Goal: Information Seeking & Learning: Understand process/instructions

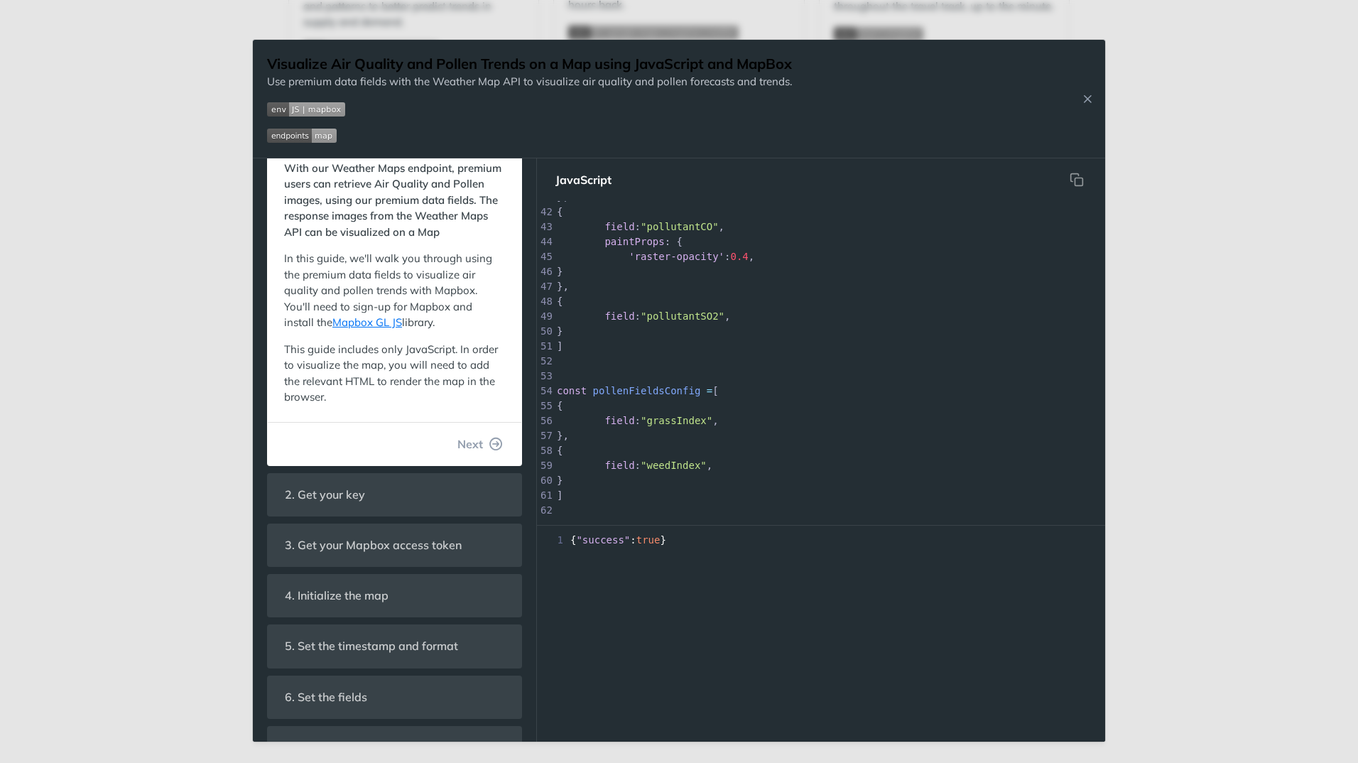
scroll to position [585, 0]
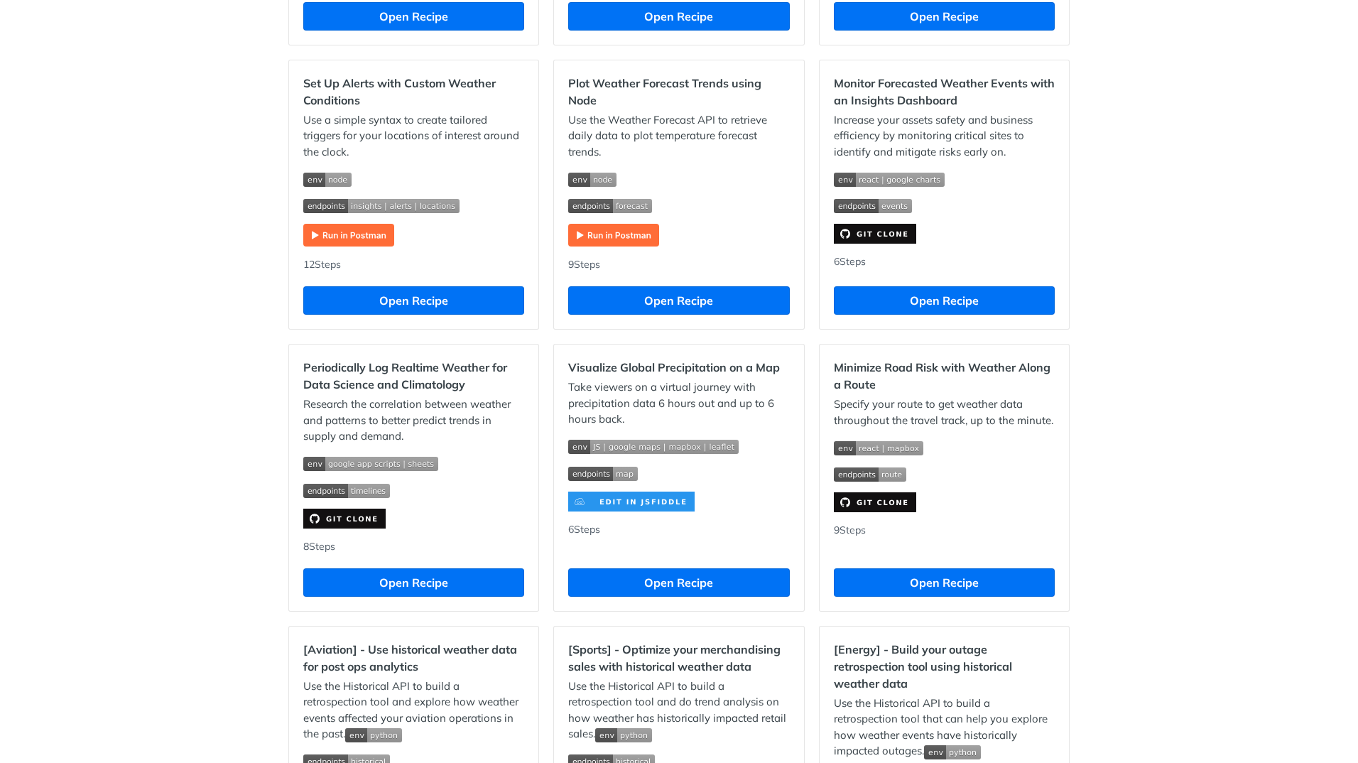
scroll to position [710, 0]
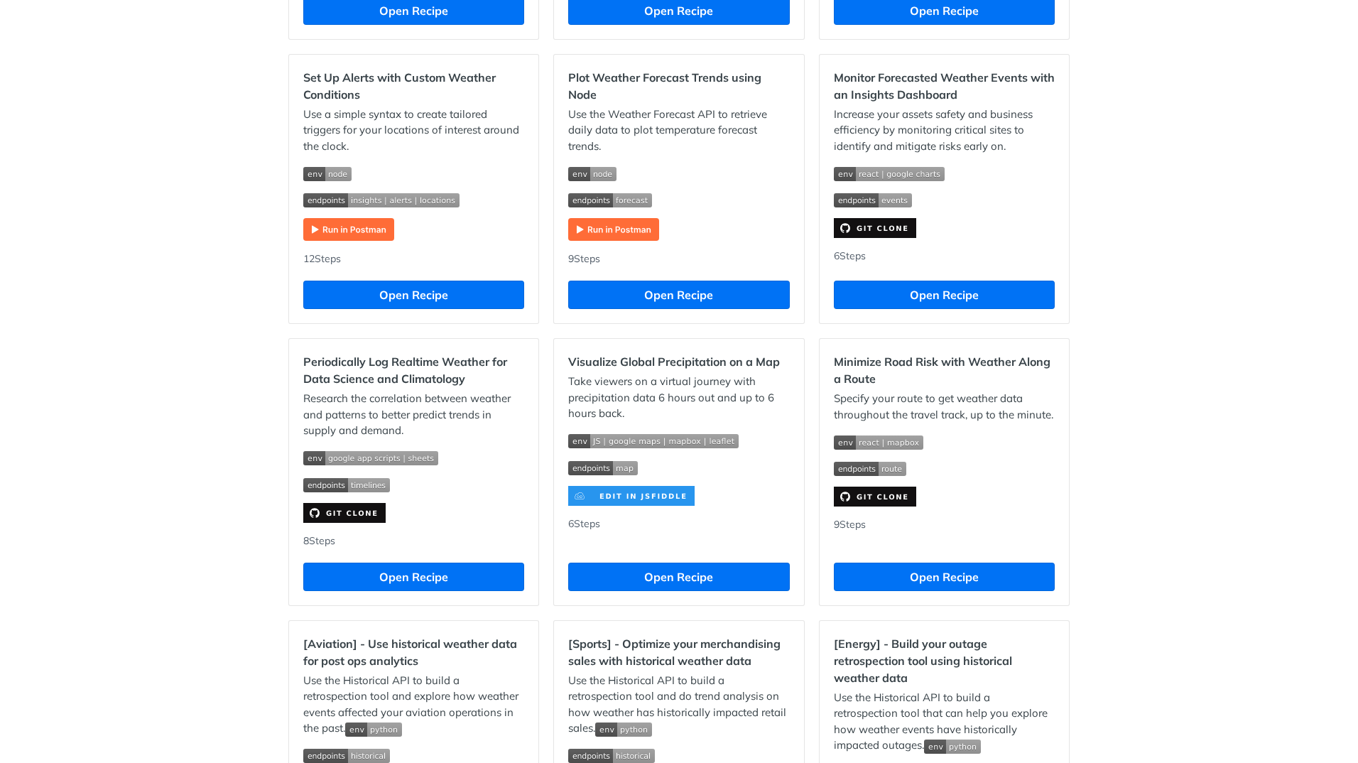
click at [695, 499] on p at bounding box center [678, 496] width 221 height 20
click at [633, 496] on img "Expand image" at bounding box center [631, 496] width 126 height 20
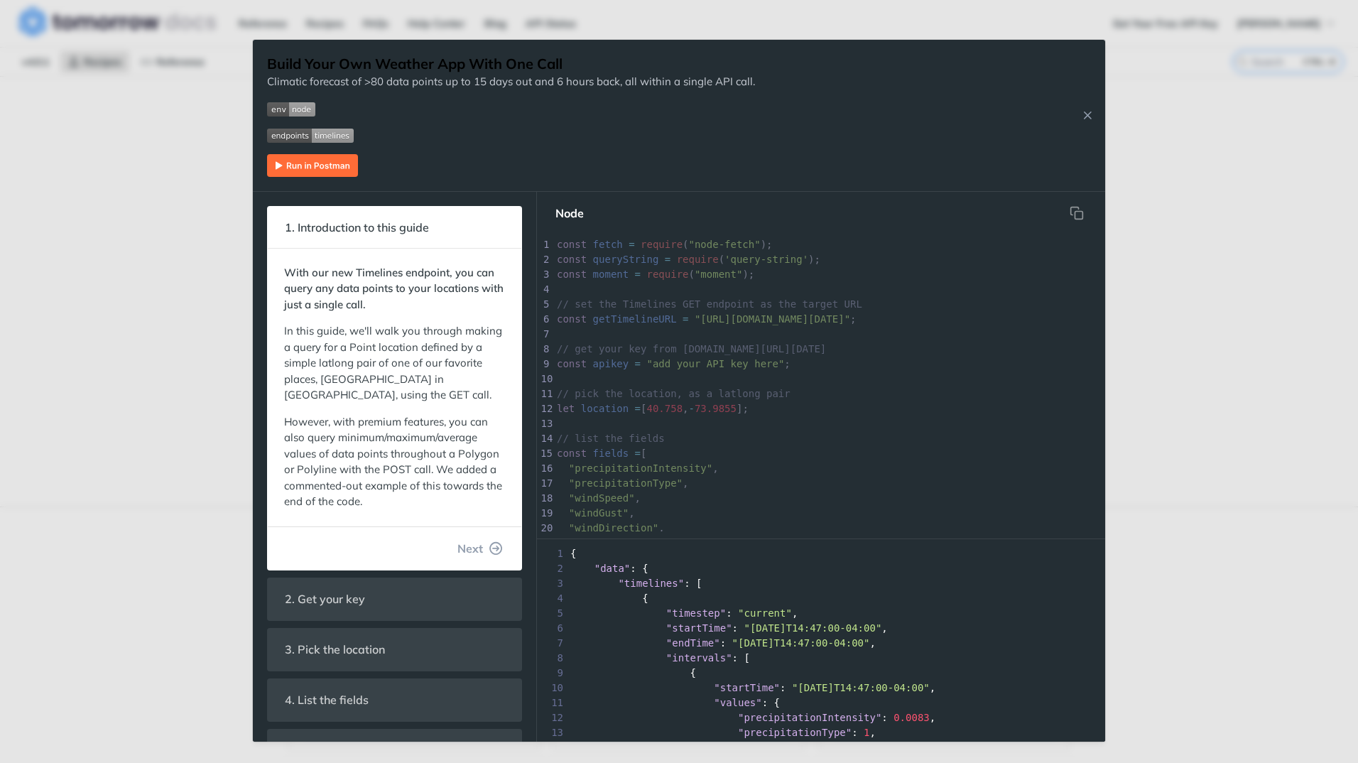
click at [1209, 483] on div "Build Your Own Weather App With One Call Climatic forecast of >80 data points u…" at bounding box center [679, 381] width 1358 height 763
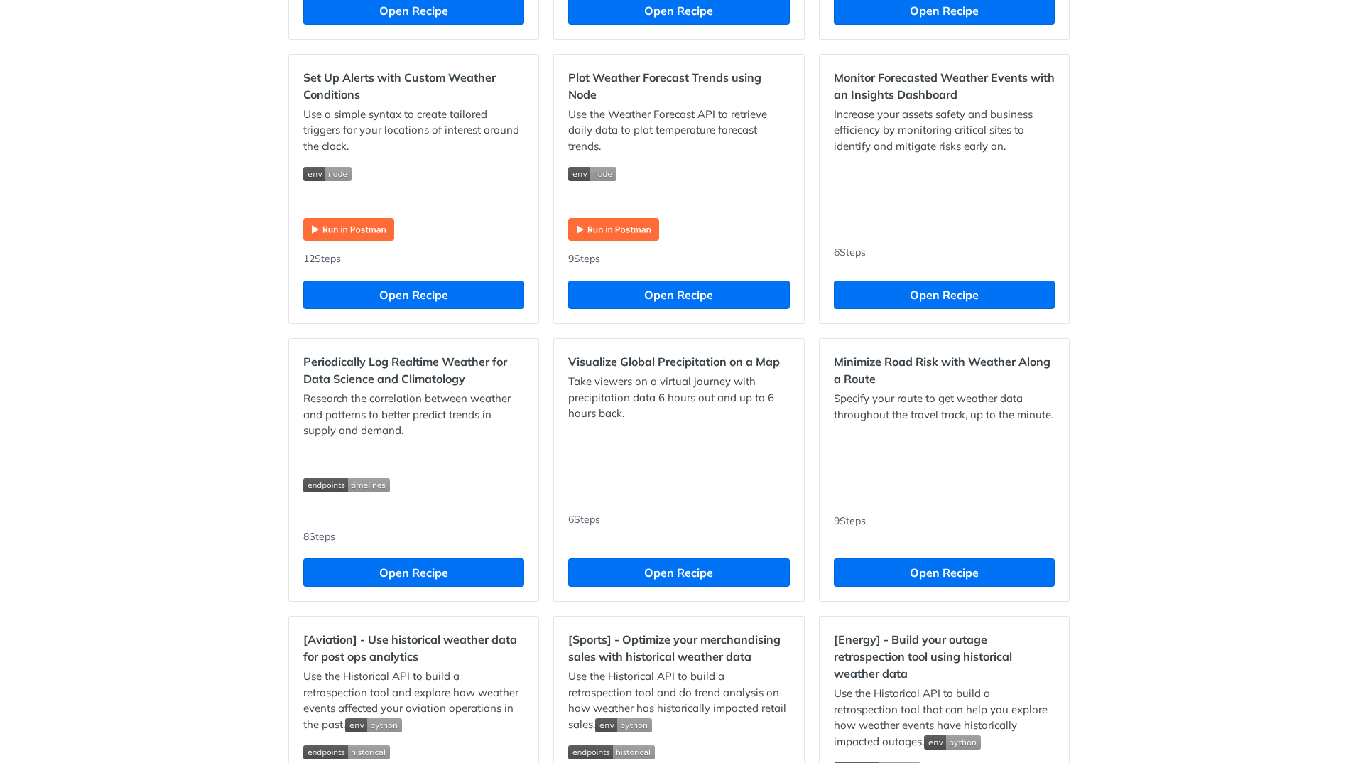
scroll to position [852, 0]
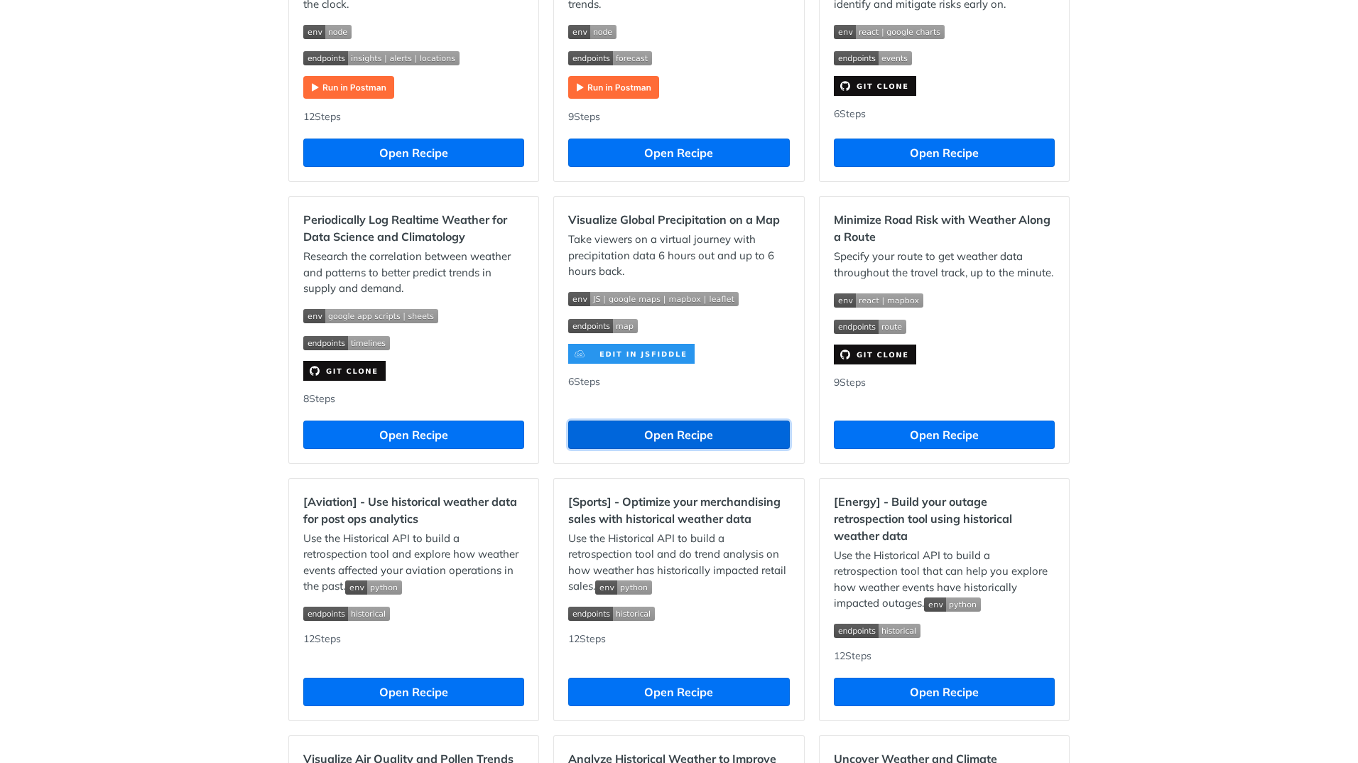
click at [651, 427] on button "Open Recipe" at bounding box center [678, 434] width 221 height 28
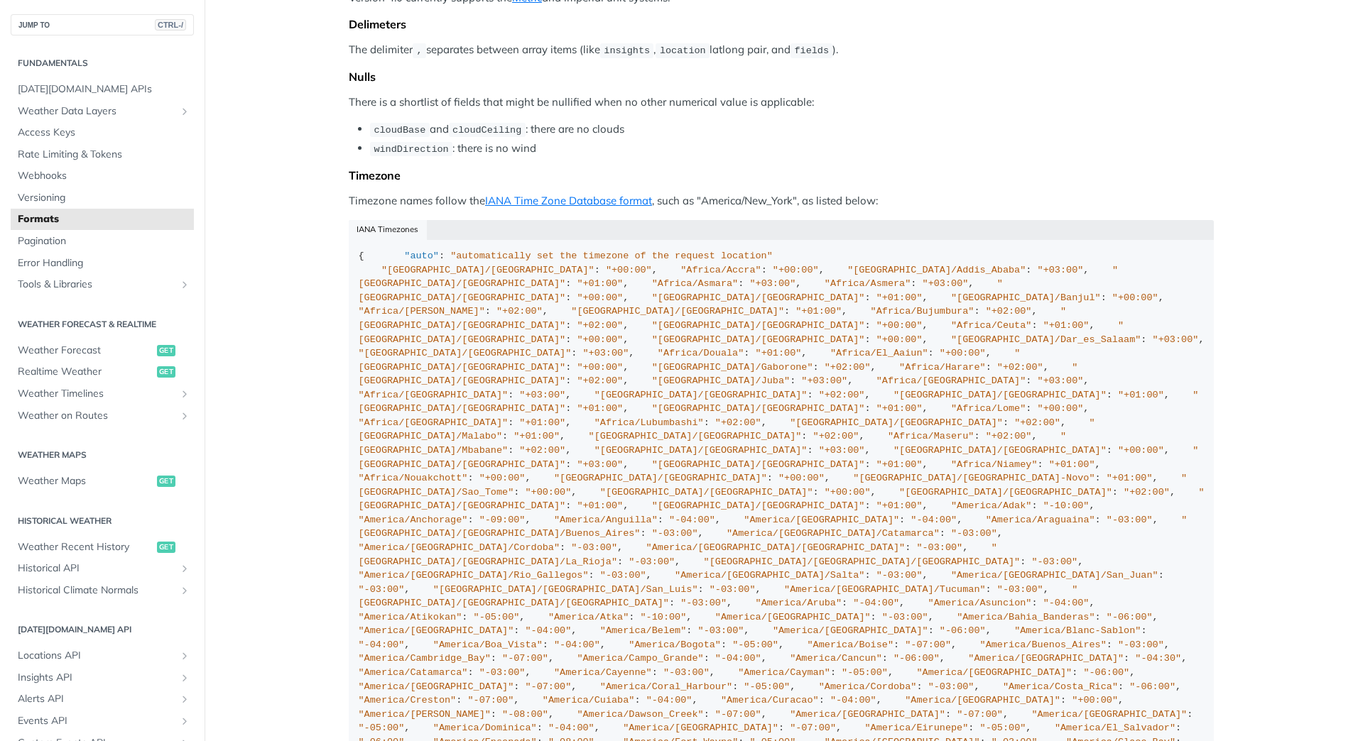
scroll to position [994, 0]
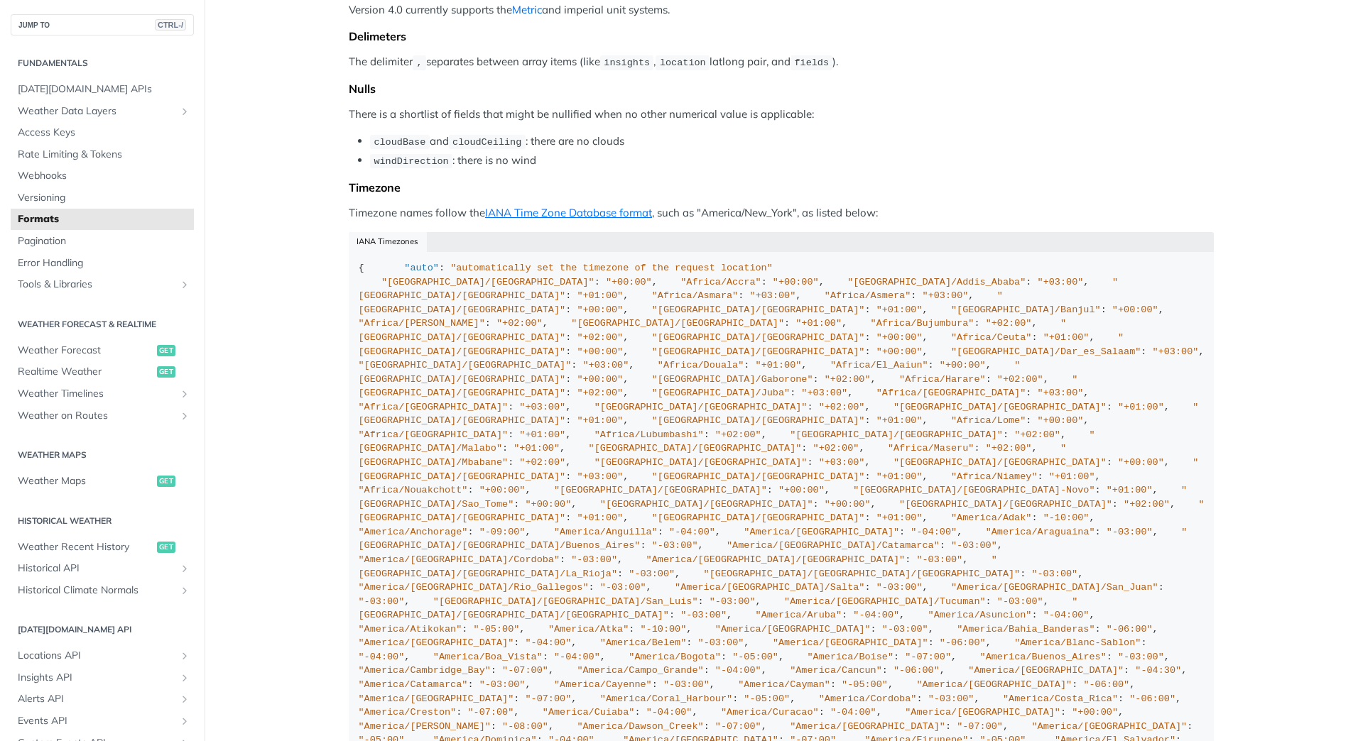
click at [525, 16] on link "Metric" at bounding box center [527, 9] width 30 height 13
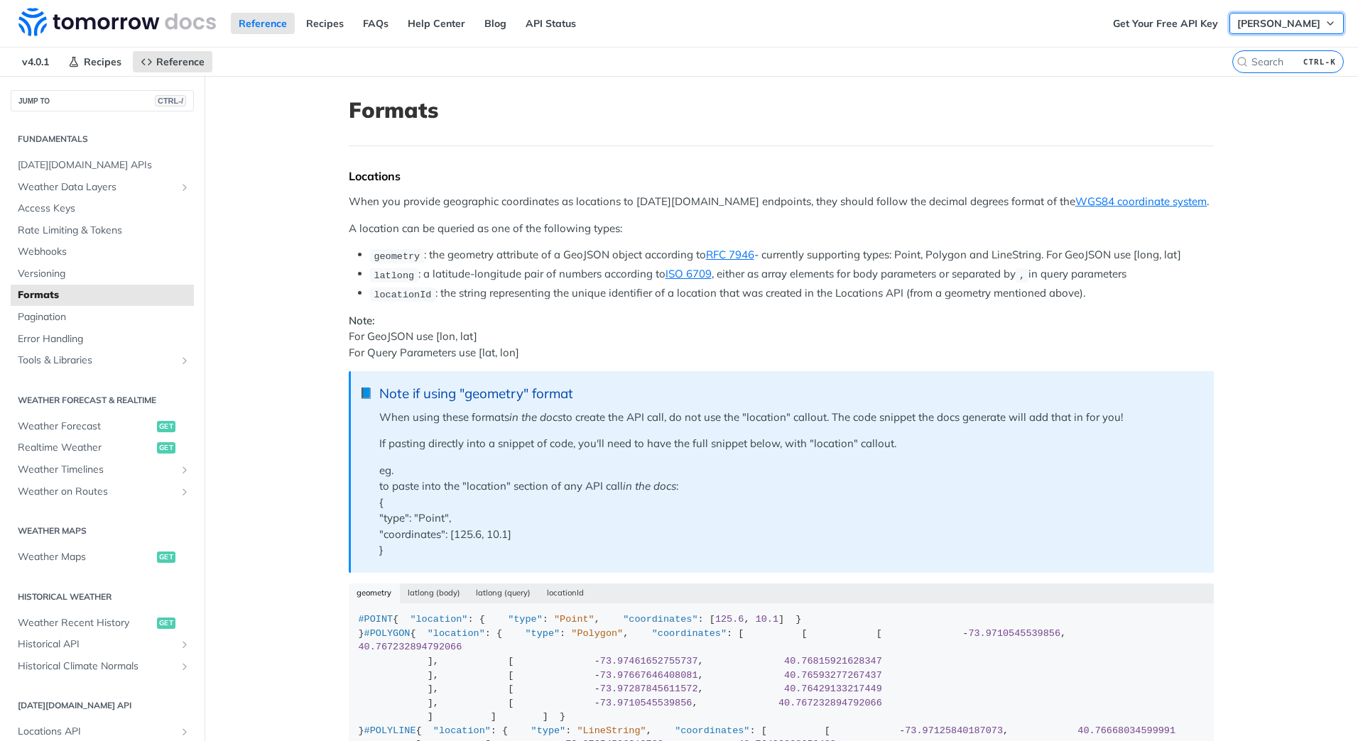
click at [1327, 23] on icon "button" at bounding box center [1330, 23] width 6 height 3
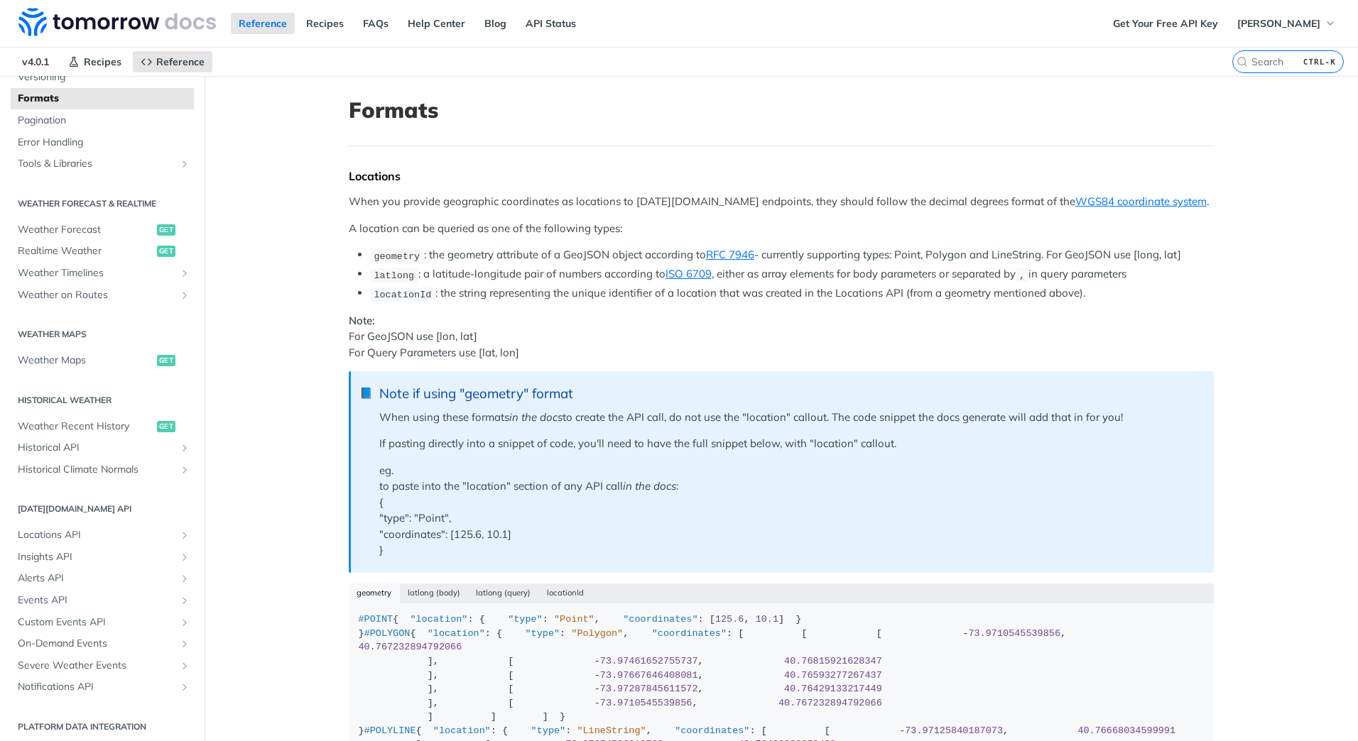
scroll to position [202, 0]
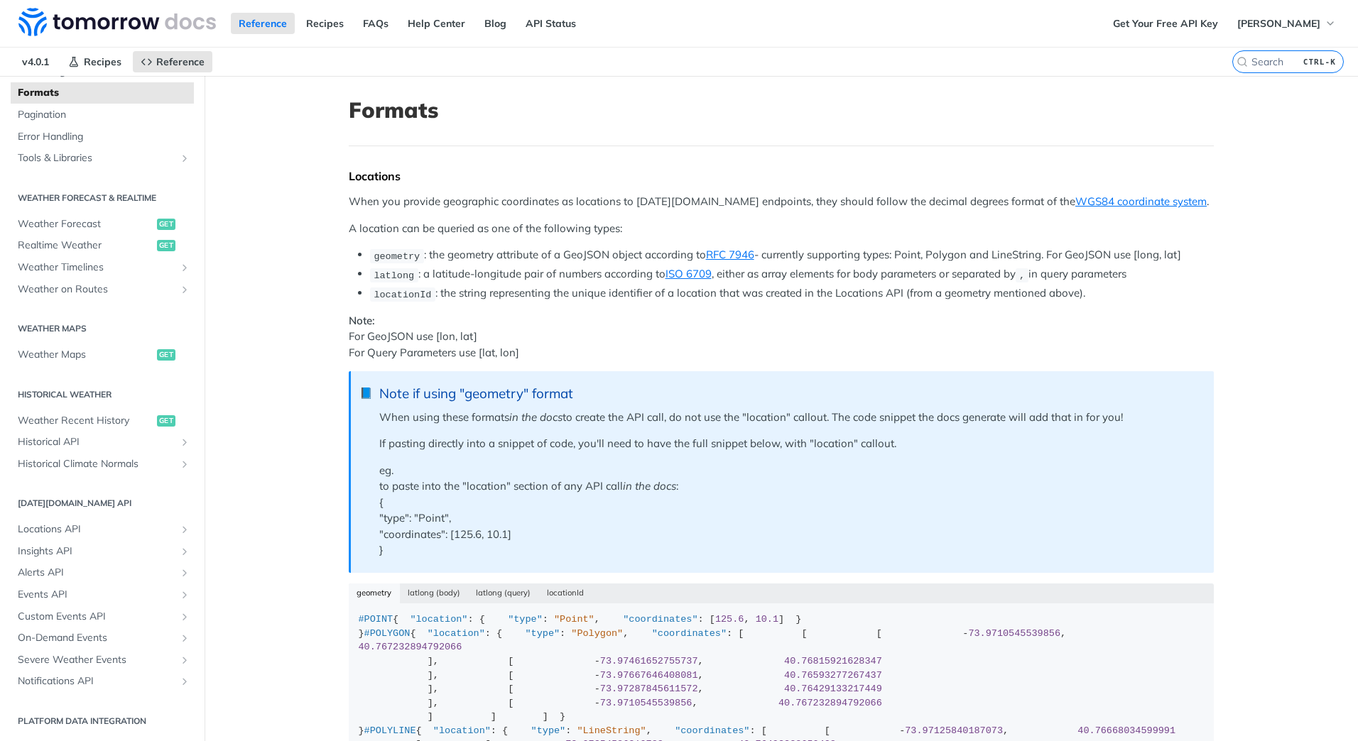
click at [179, 551] on icon "Show subpages for Insights API" at bounding box center [184, 551] width 11 height 11
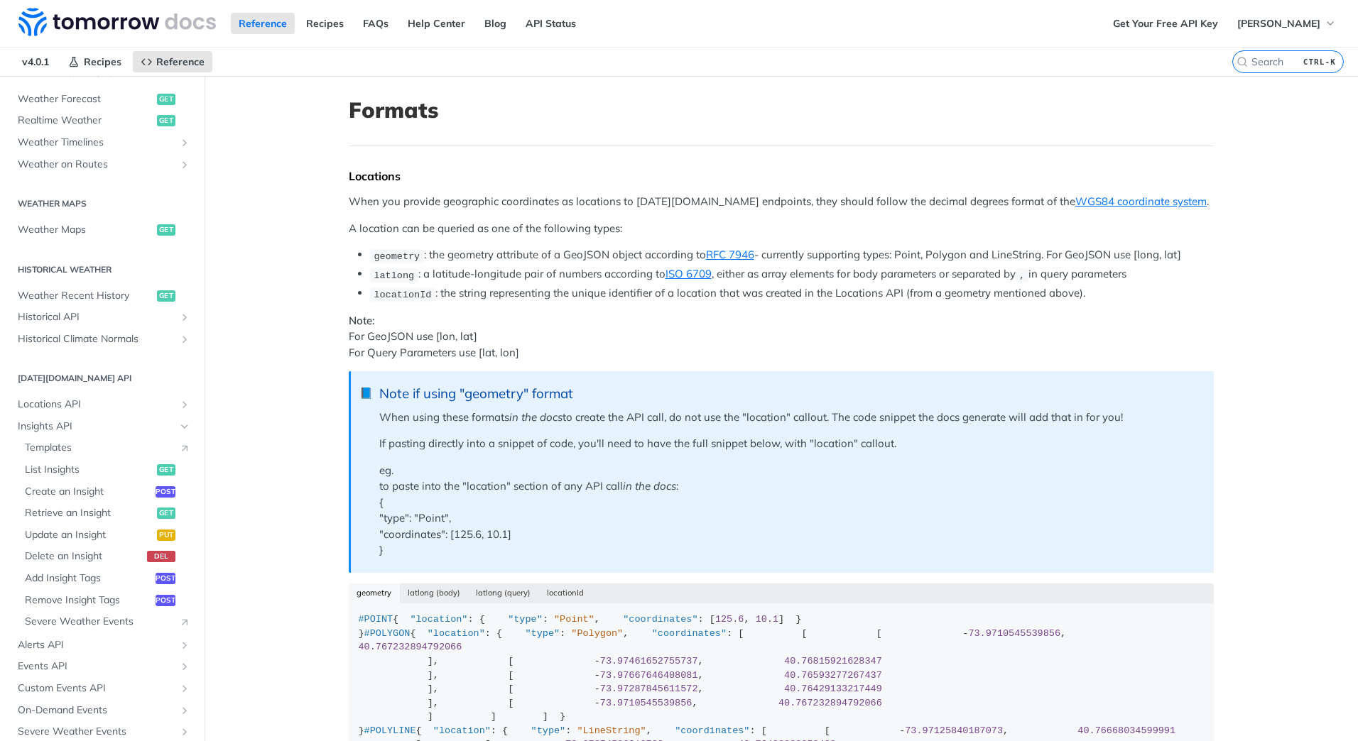
scroll to position [283, 0]
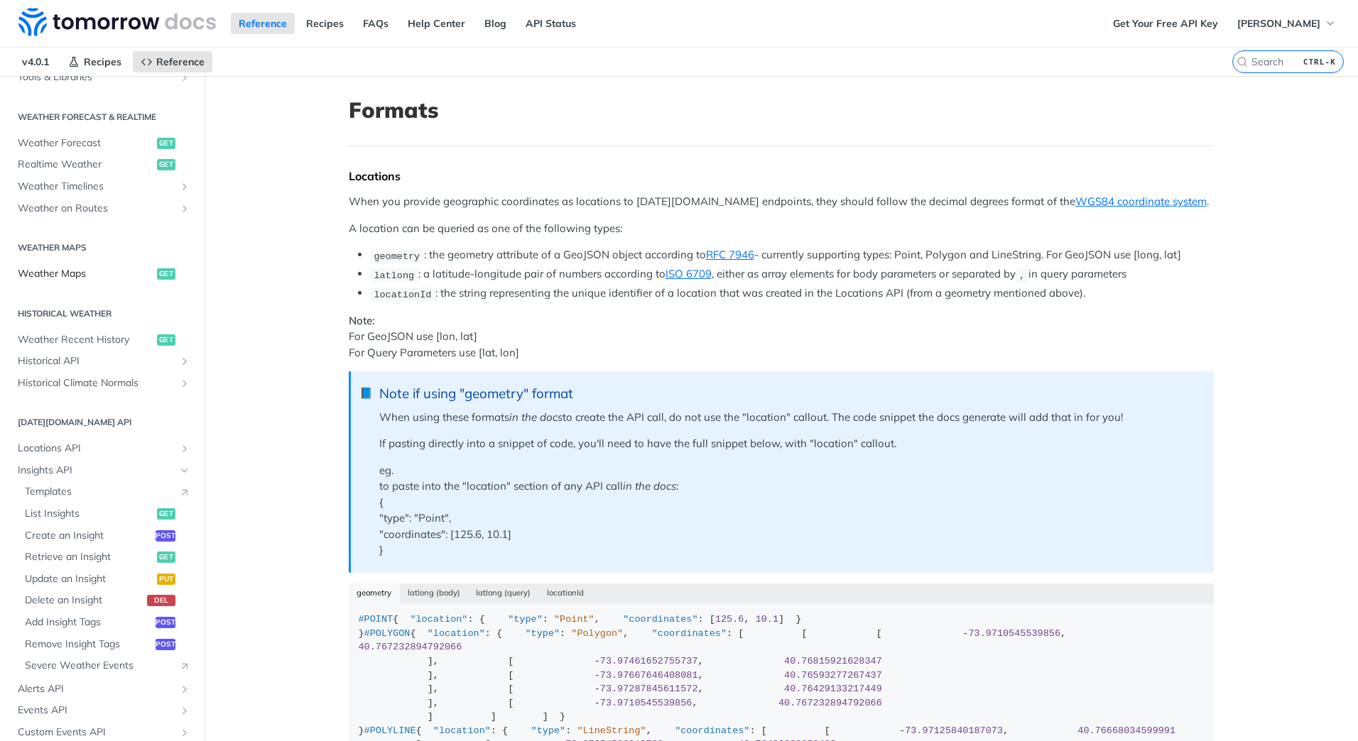
click at [67, 274] on span "Weather Maps" at bounding box center [86, 274] width 136 height 14
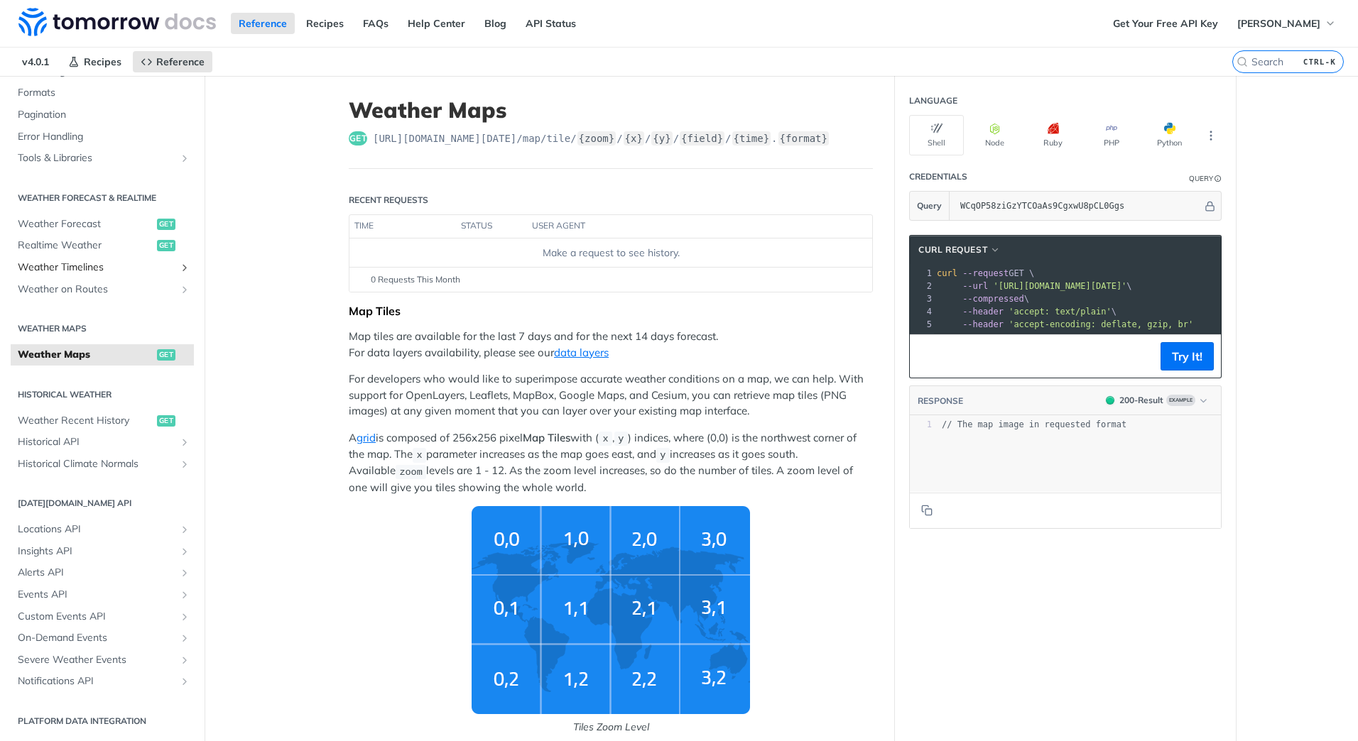
click at [80, 257] on link "Weather Timelines" at bounding box center [102, 267] width 183 height 21
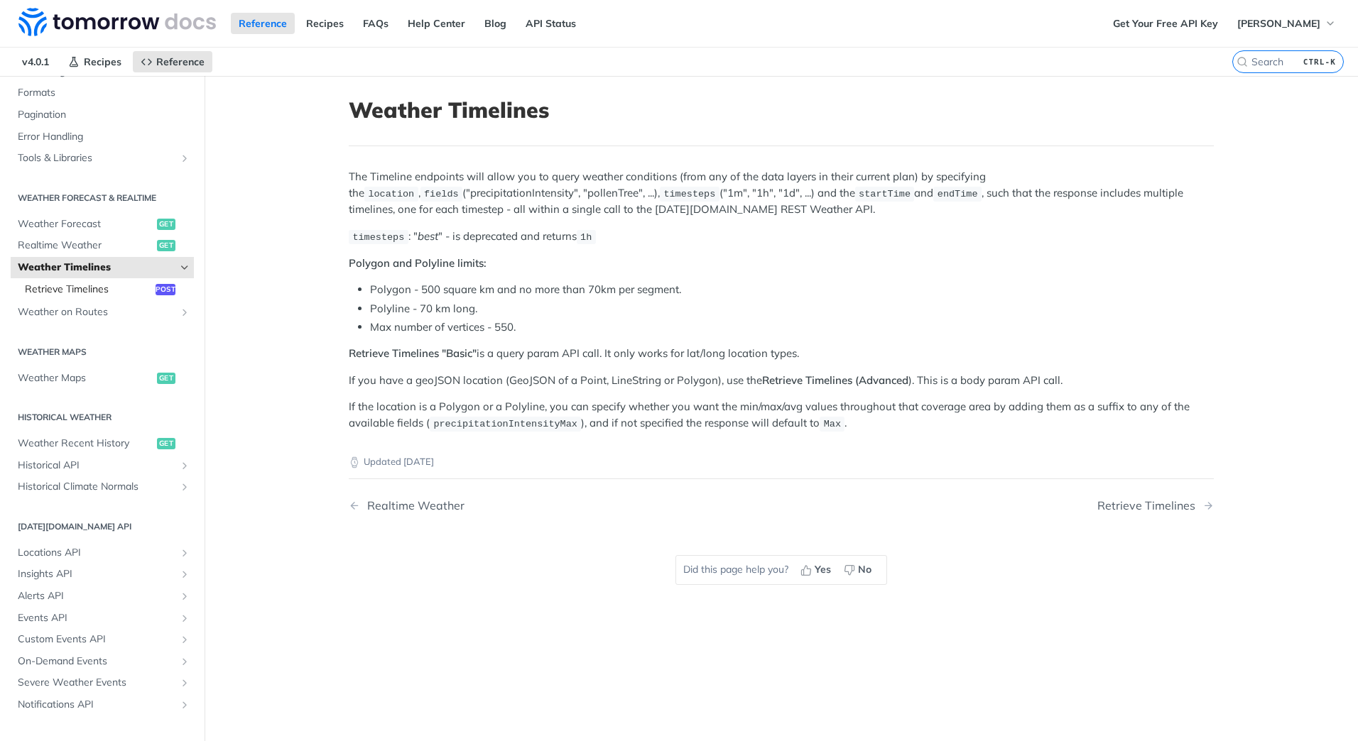
click at [119, 291] on span "Retrieve Timelines" at bounding box center [88, 290] width 127 height 14
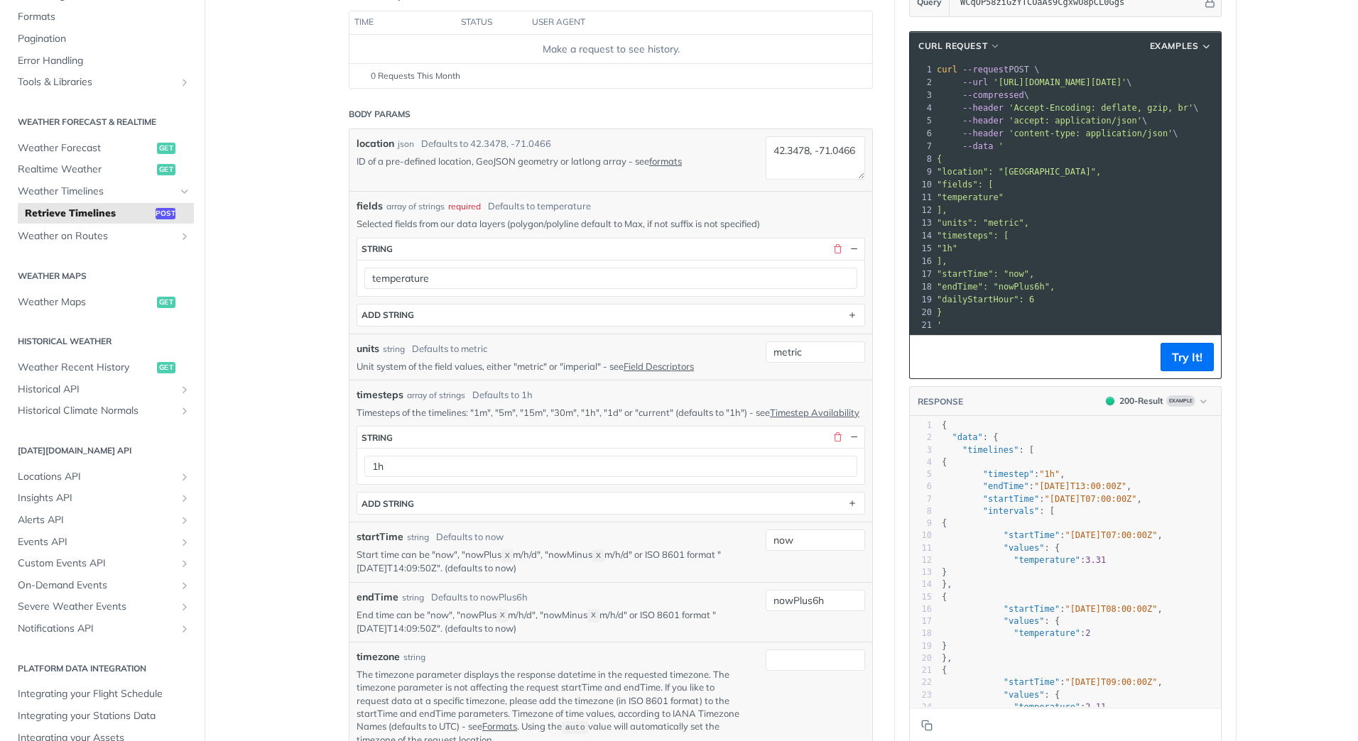
scroll to position [213, 0]
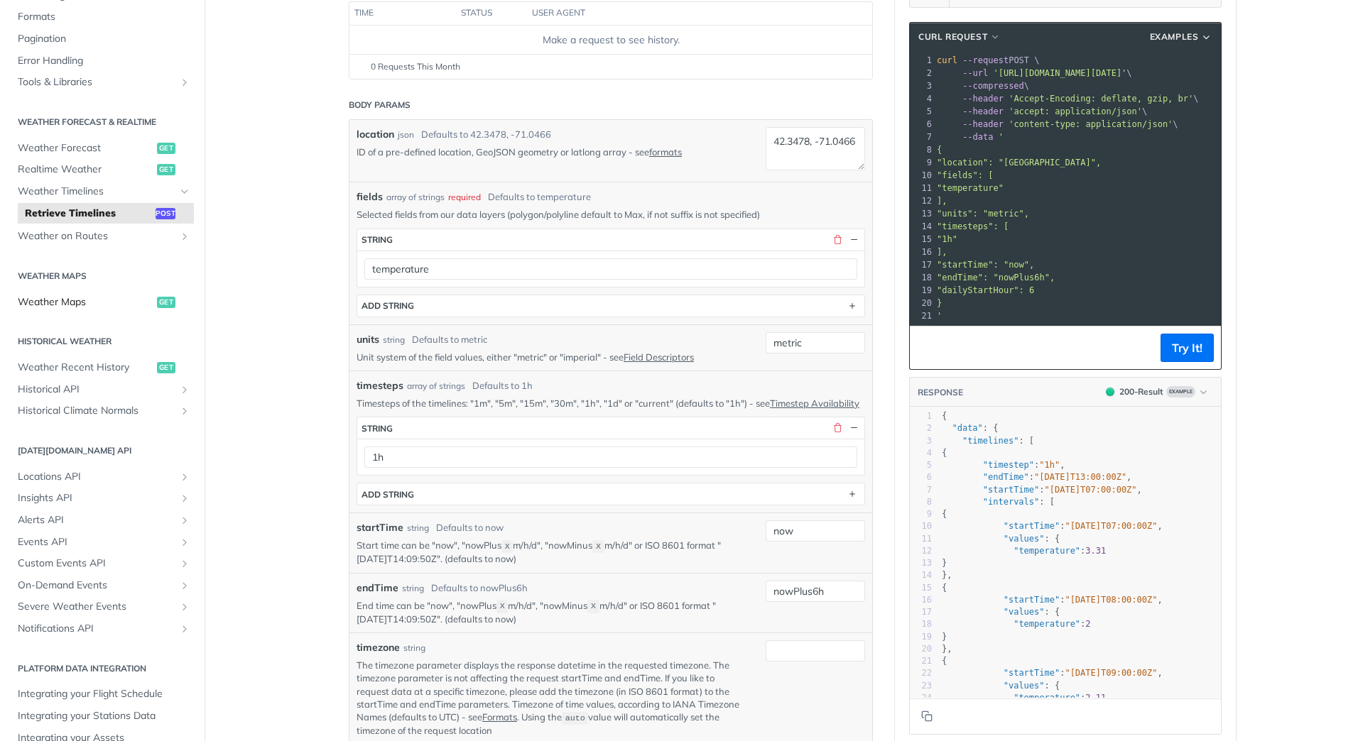
click at [109, 303] on span "Weather Maps" at bounding box center [86, 302] width 136 height 14
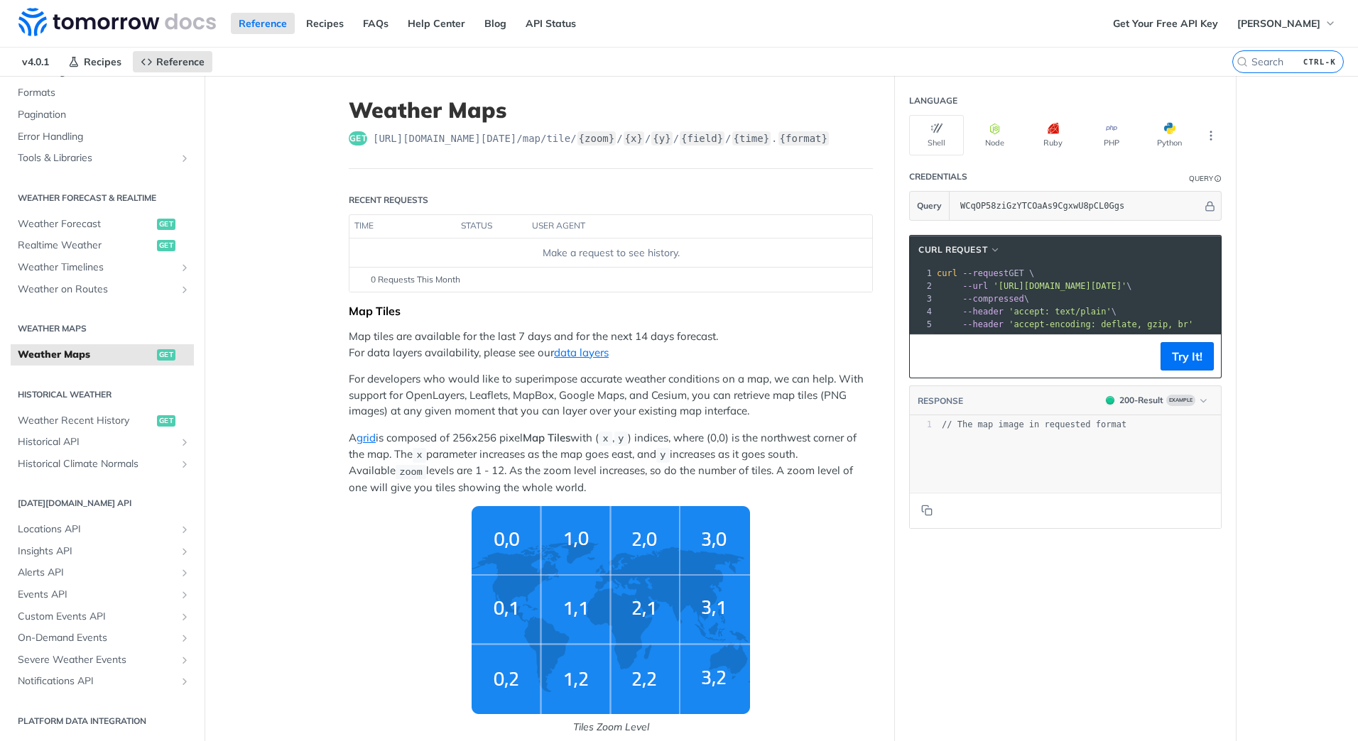
click at [575, 220] on th "user agent" at bounding box center [685, 226] width 317 height 23
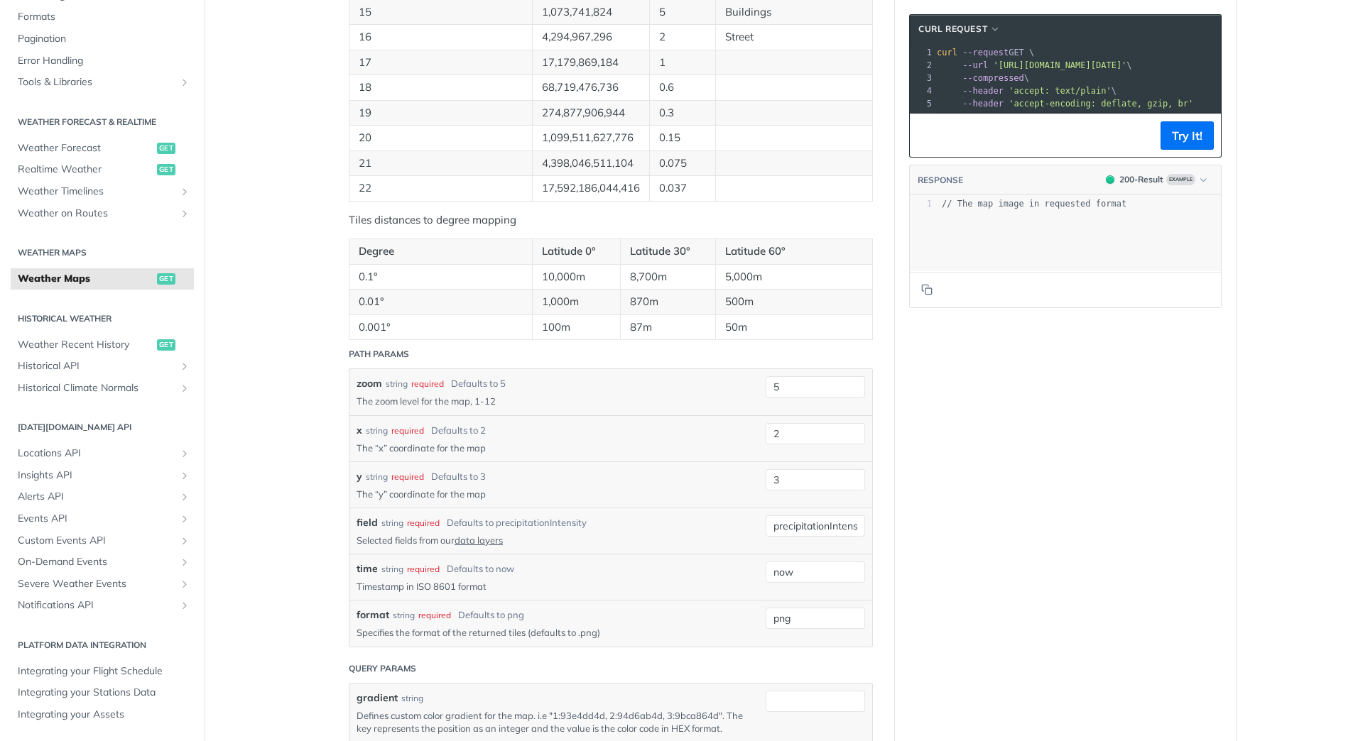
scroll to position [1278, 0]
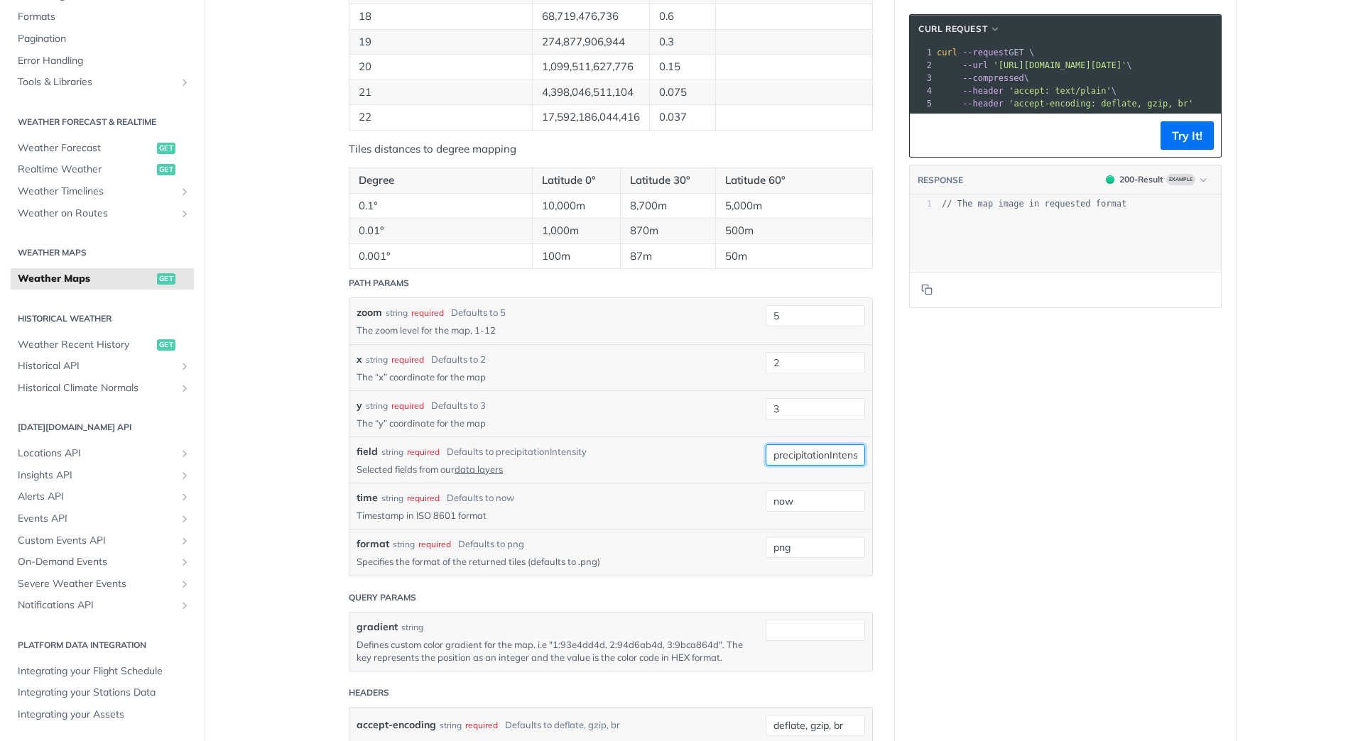
click at [842, 456] on input "precipitationIntensity" at bounding box center [815, 455] width 99 height 21
click at [709, 441] on div "field string required Defaults to precipitationIntensity Selected fields from o…" at bounding box center [610, 460] width 523 height 46
click at [819, 453] on input "rainAccumulation" at bounding box center [815, 455] width 99 height 21
click at [854, 455] on input "rainAccumulation" at bounding box center [815, 455] width 99 height 21
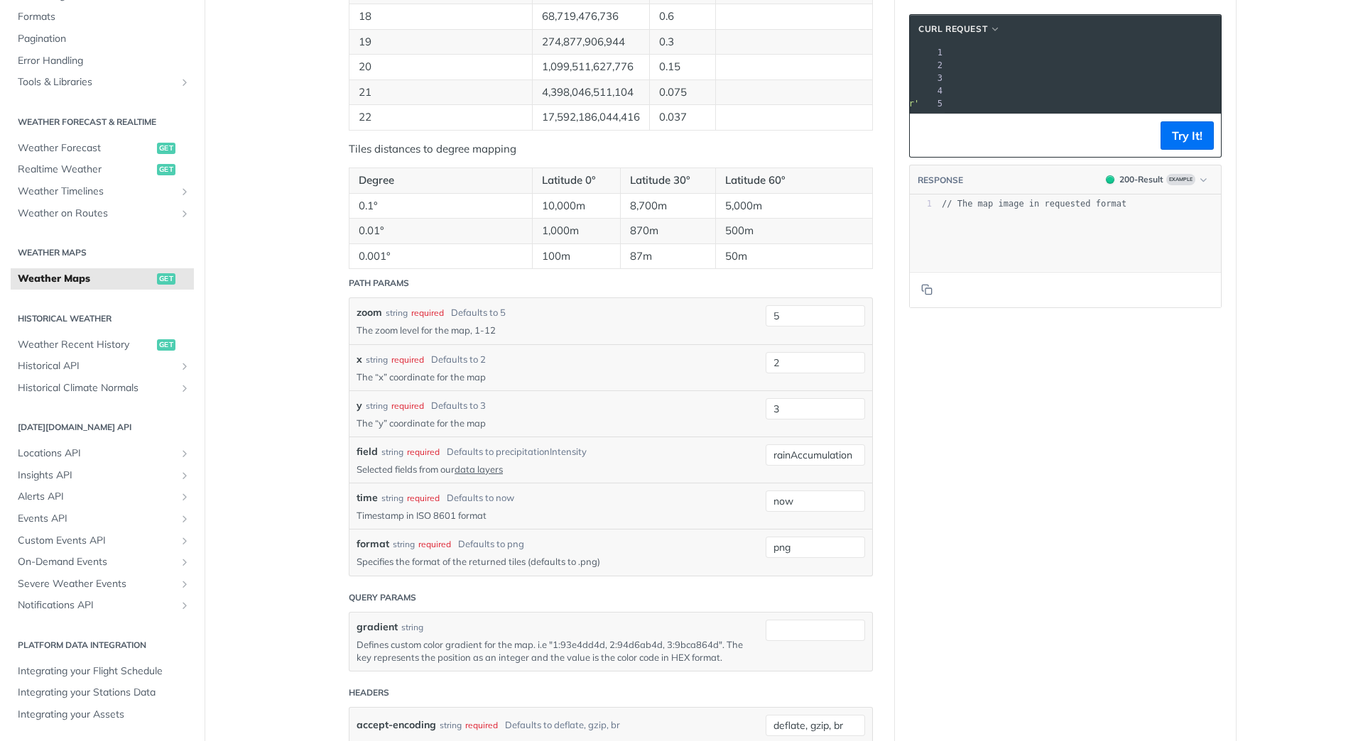
scroll to position [0, 160]
click at [1190, 150] on button "Try It!" at bounding box center [1187, 135] width 53 height 28
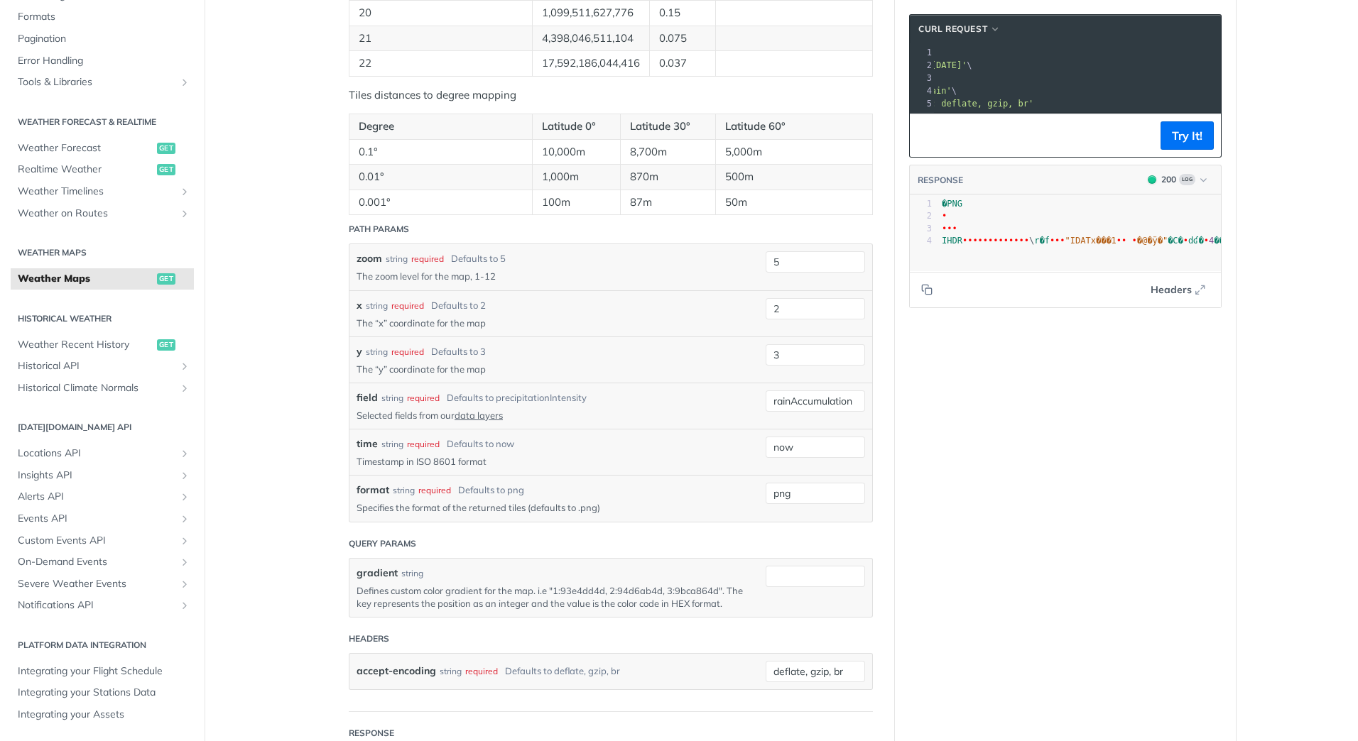
scroll to position [1281, 0]
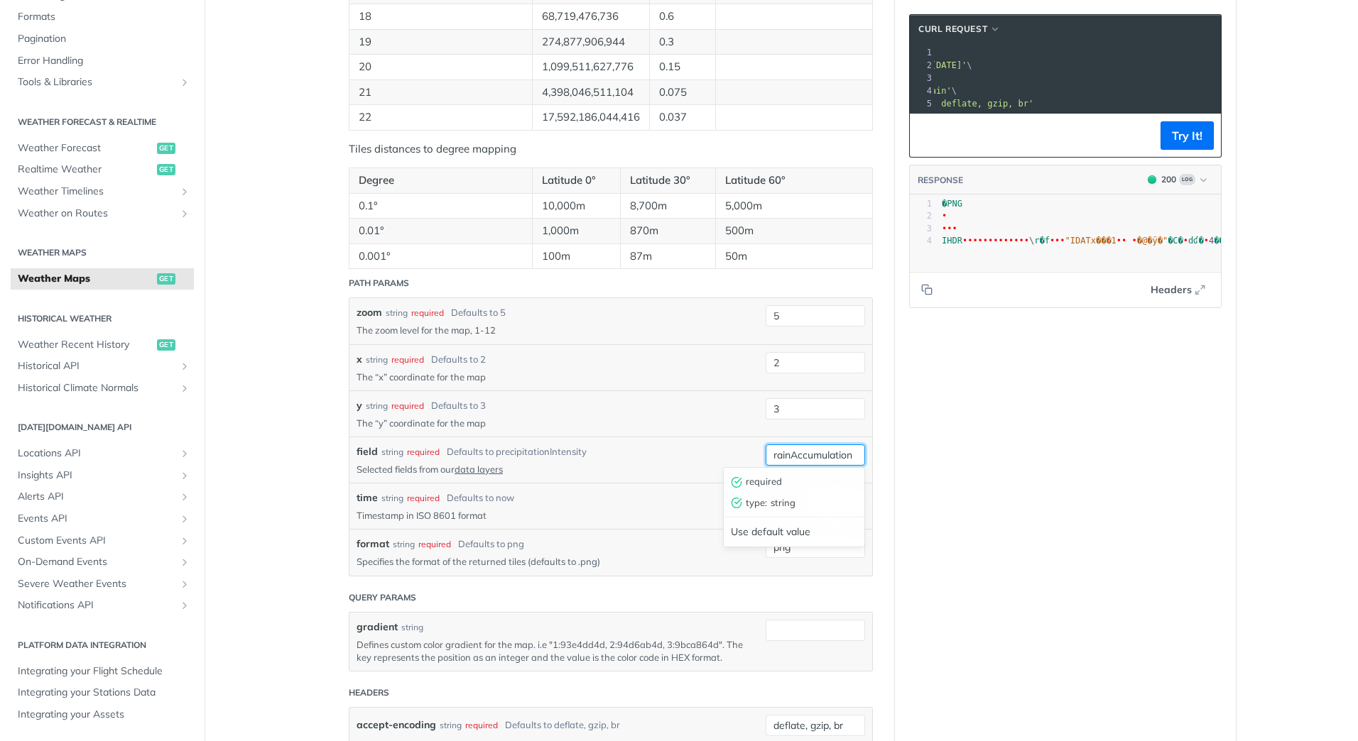
click at [849, 452] on input "rainAccumulation" at bounding box center [815, 455] width 99 height 21
click at [841, 405] on input "3" at bounding box center [815, 408] width 99 height 21
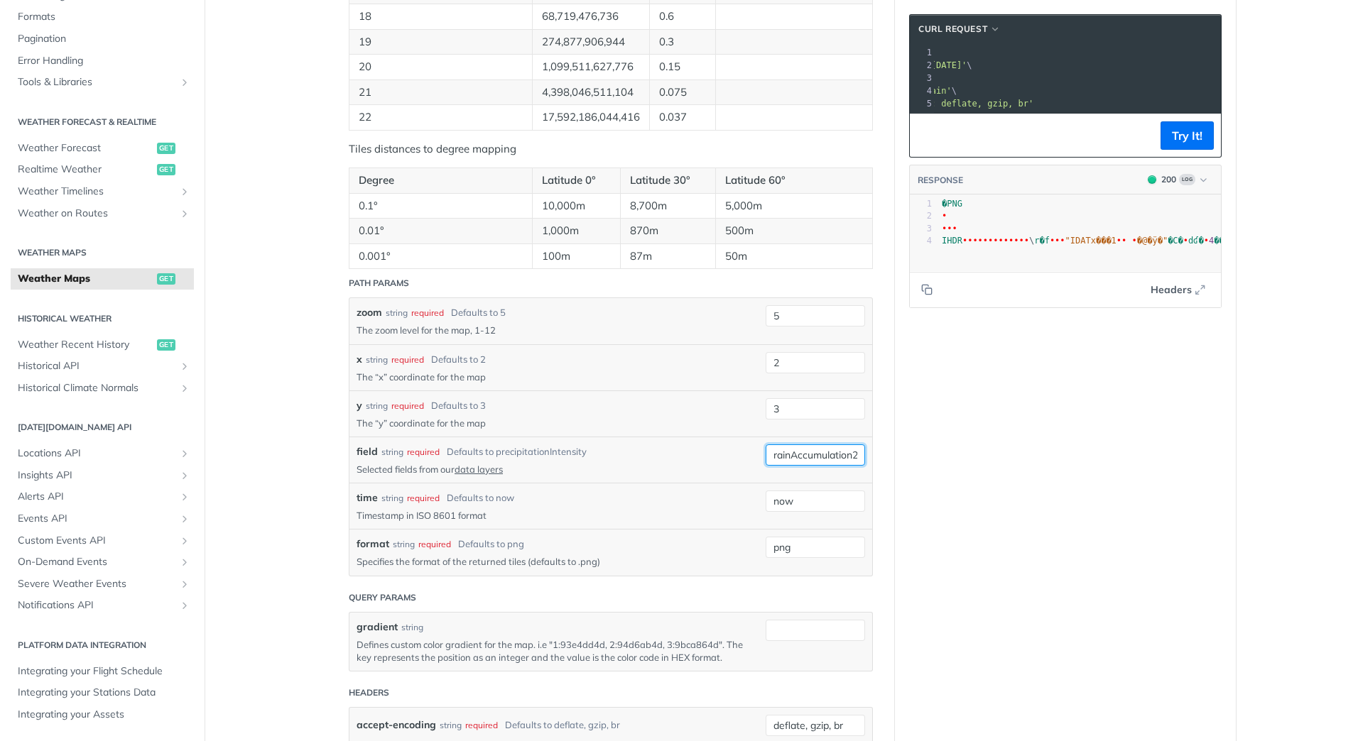
click at [849, 453] on input "rainAccumulation24" at bounding box center [815, 455] width 99 height 21
click at [1171, 144] on button "Try It!" at bounding box center [1187, 135] width 53 height 28
click at [852, 454] on input "rainAccumulation24hrs" at bounding box center [815, 455] width 99 height 21
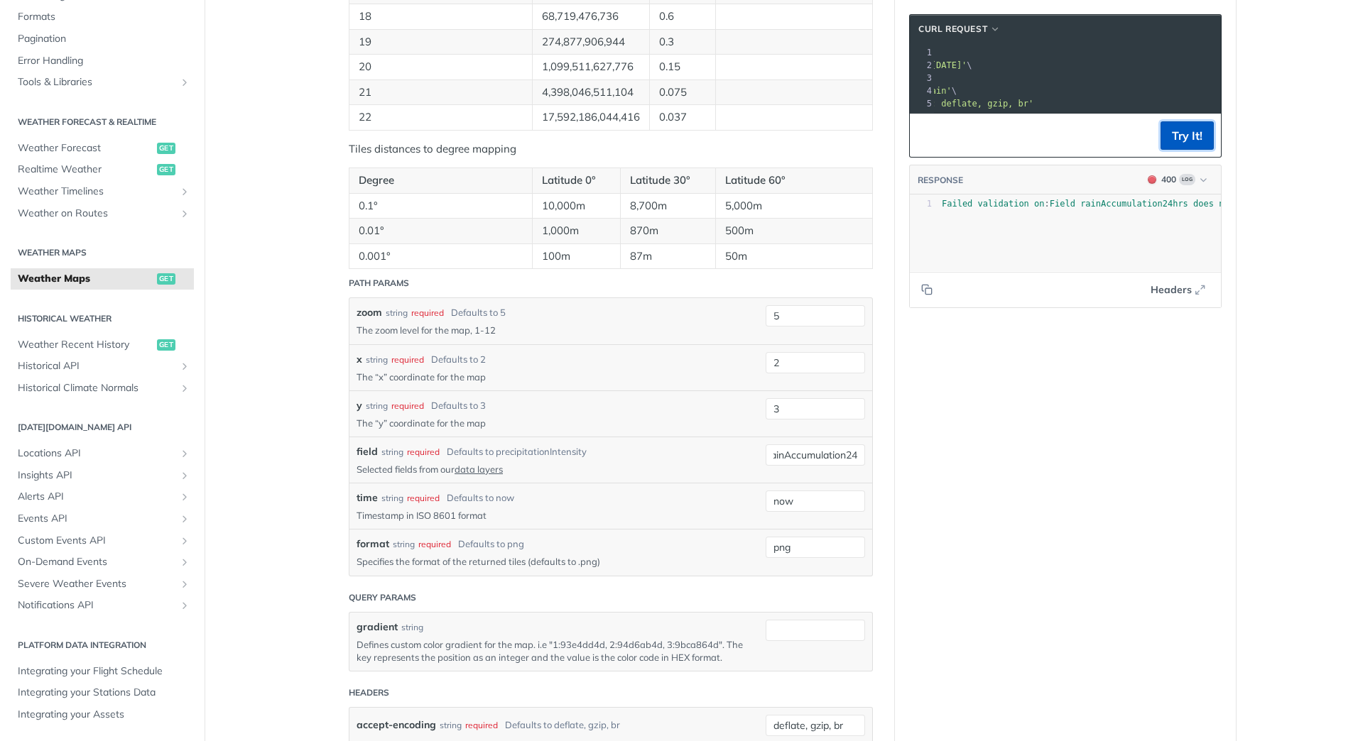
click at [1164, 147] on button "Try It!" at bounding box center [1187, 135] width 53 height 28
drag, startPoint x: 848, startPoint y: 455, endPoint x: 907, endPoint y: 456, distance: 59.0
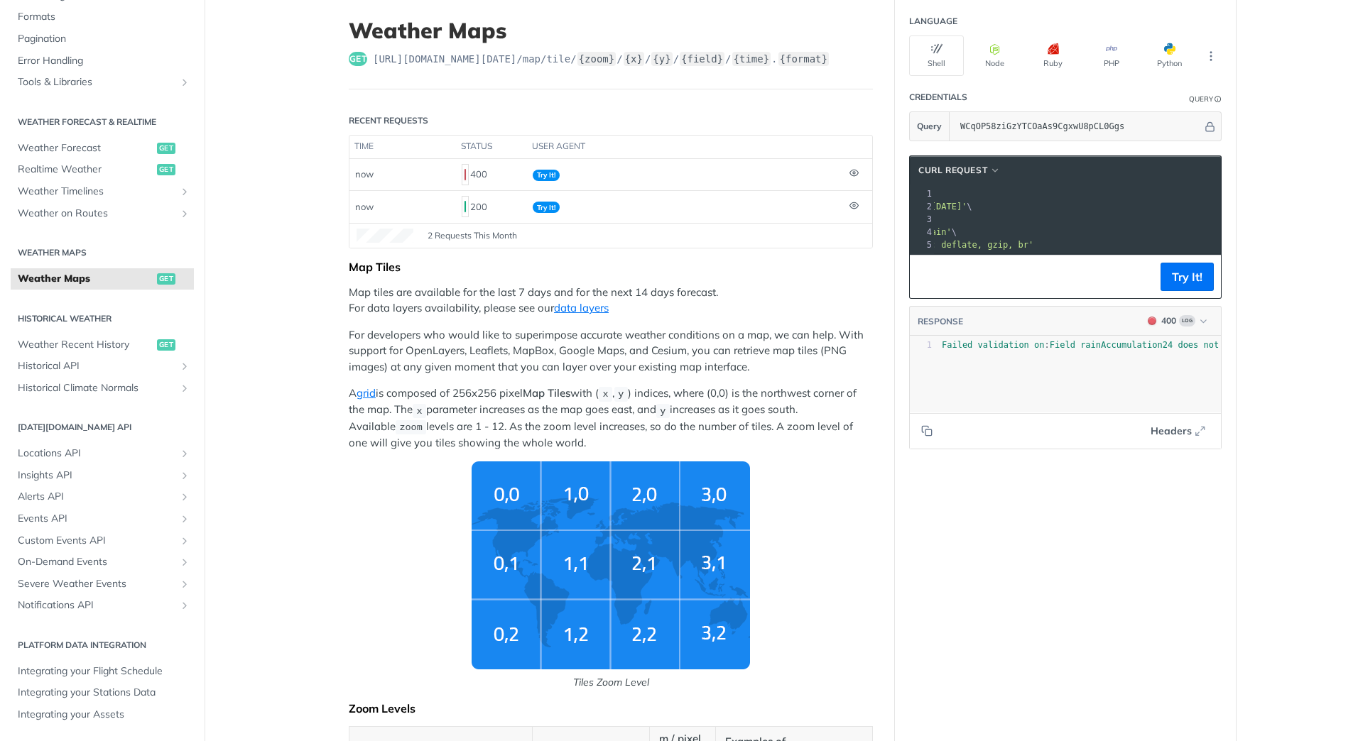
scroll to position [79, 0]
type input "rainAccumulation"
click at [584, 305] on link "data layers" at bounding box center [581, 308] width 55 height 13
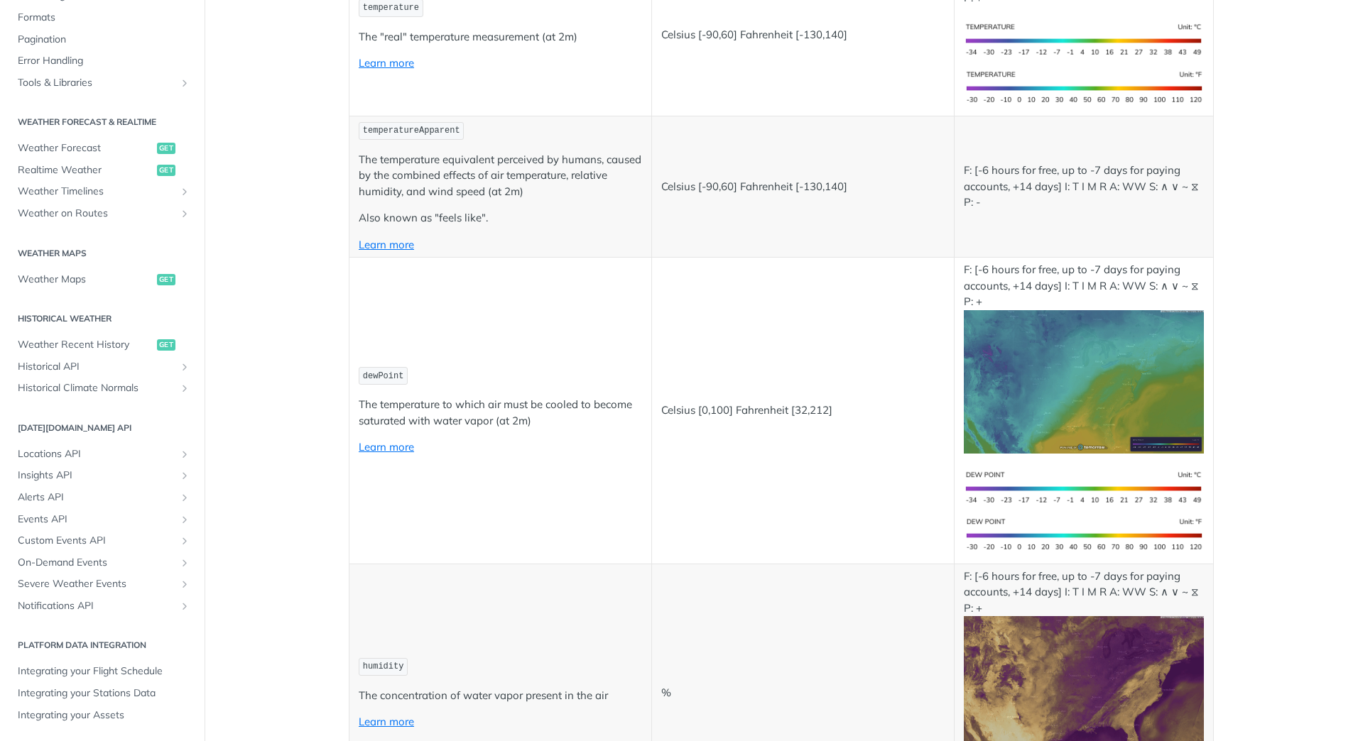
scroll to position [332, 0]
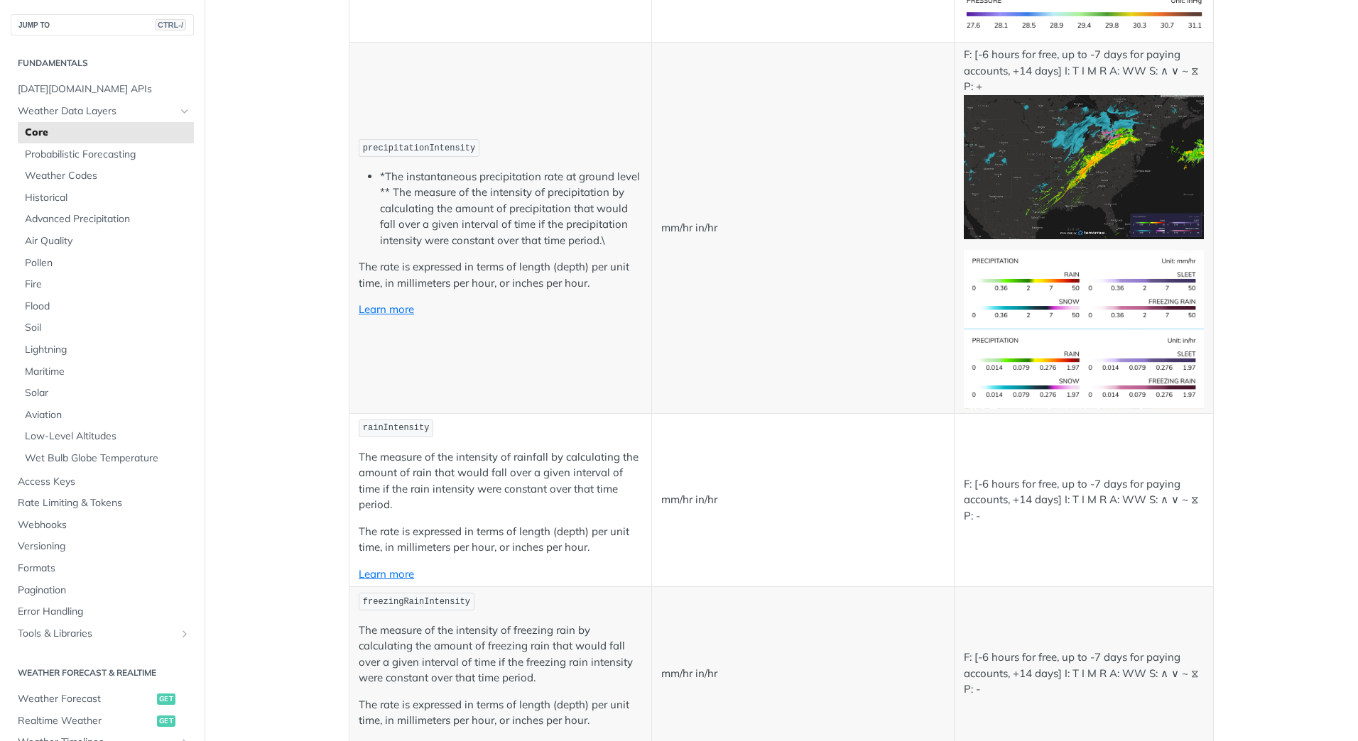
scroll to position [2532, 0]
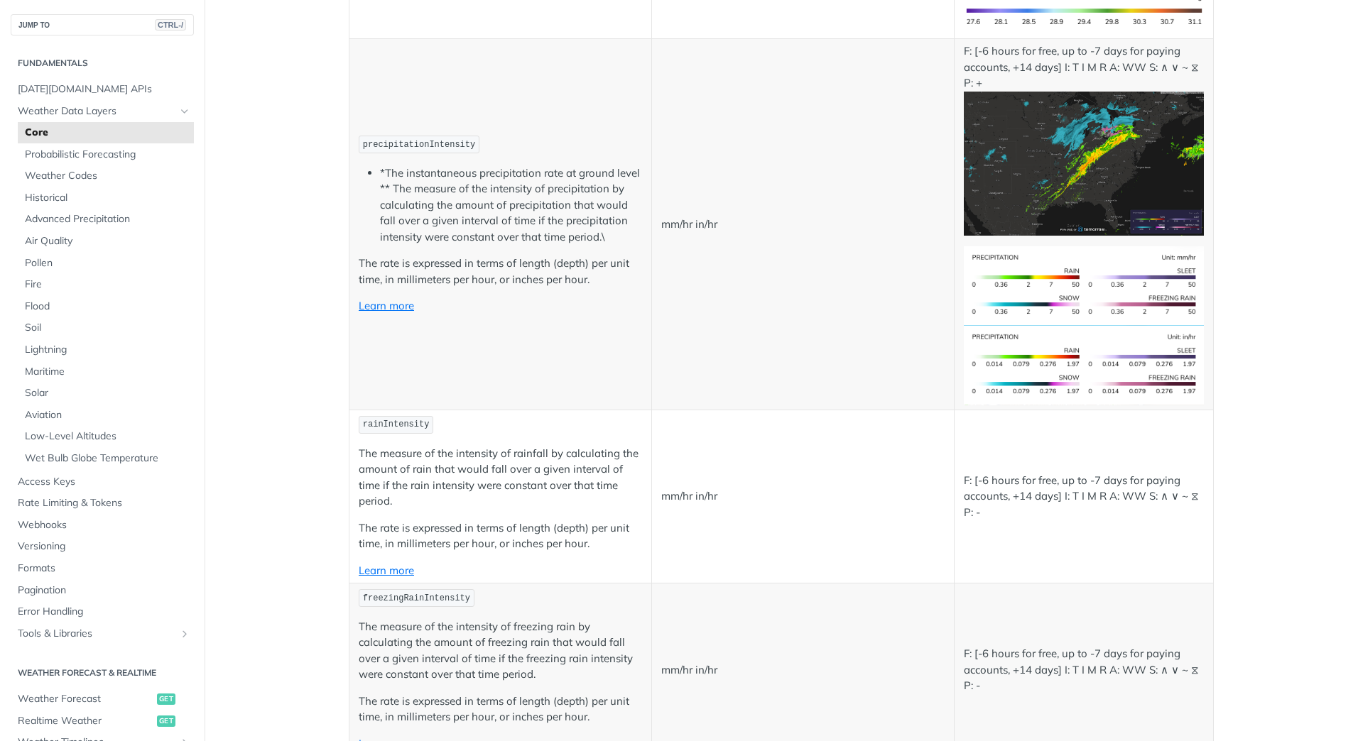
drag, startPoint x: 399, startPoint y: 572, endPoint x: 623, endPoint y: 607, distance: 226.4
click at [623, 607] on p "freezingRainIntensity" at bounding box center [500, 598] width 283 height 21
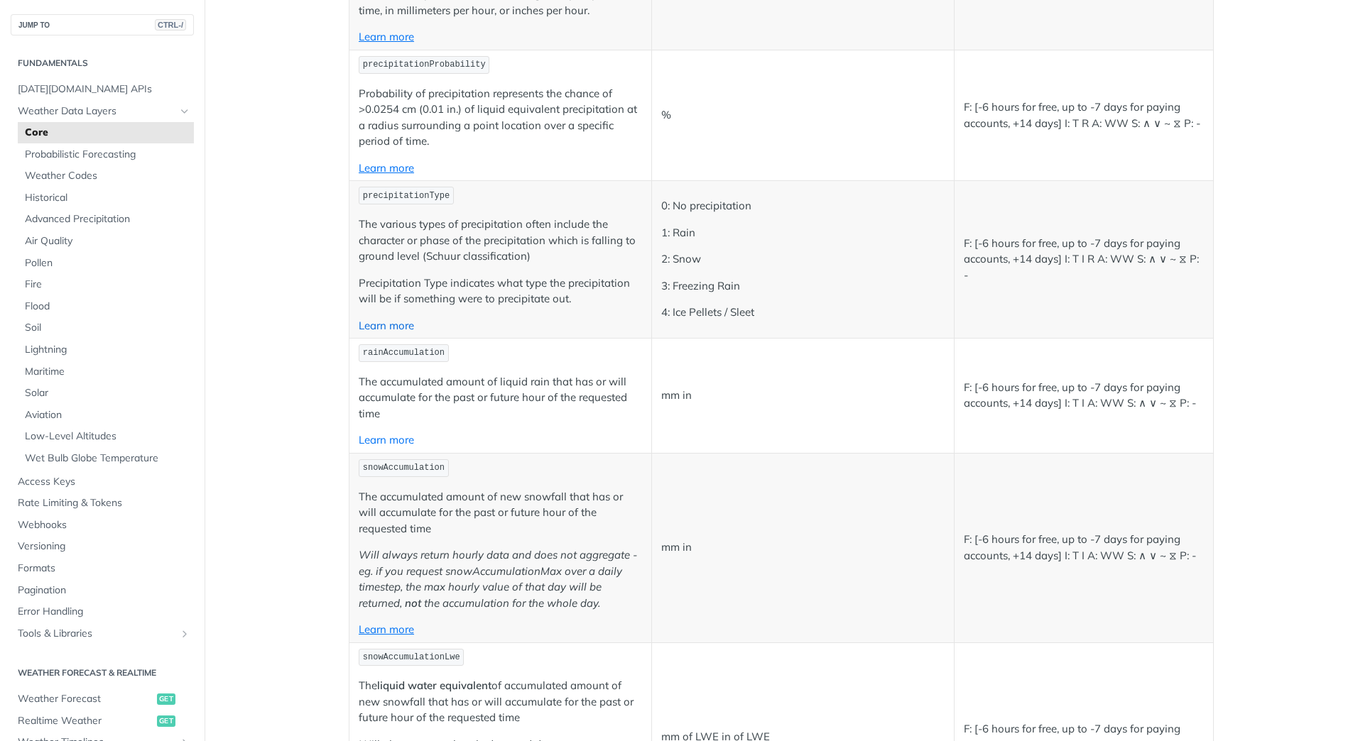
scroll to position [3576, 0]
